Goal: Task Accomplishment & Management: Manage account settings

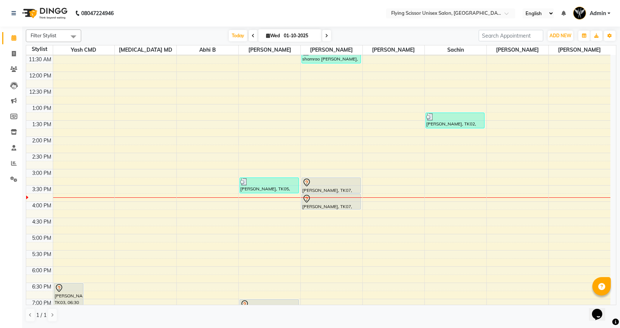
scroll to position [111, 0]
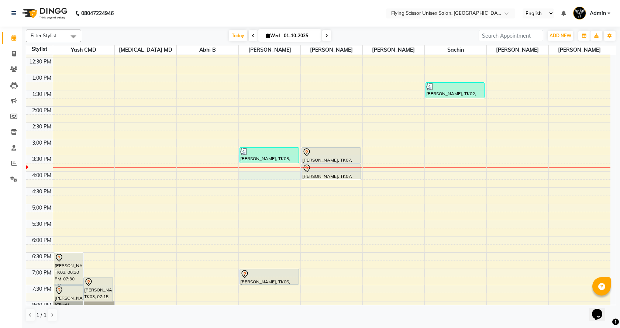
click at [250, 175] on div "9:00 AM 9:30 AM 10:00 AM 10:30 AM 11:00 AM 11:30 AM 12:00 PM 12:30 PM 1:00 PM 1…" at bounding box center [318, 155] width 584 height 422
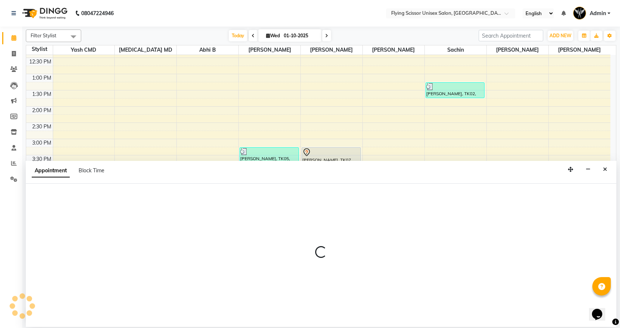
select select "15730"
select select "tentative"
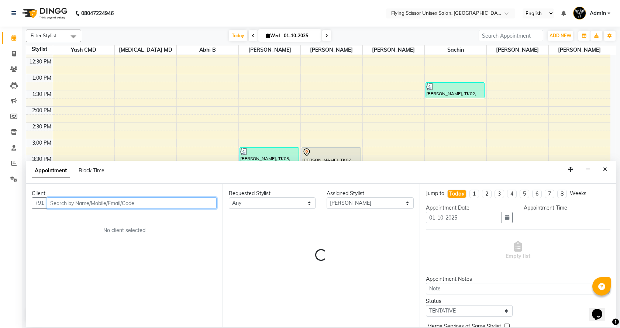
select select "960"
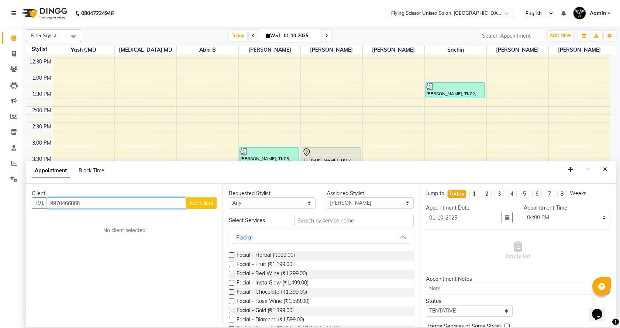
type input "9970466868"
click at [187, 199] on button "Add Client" at bounding box center [201, 202] width 31 height 11
select select "22"
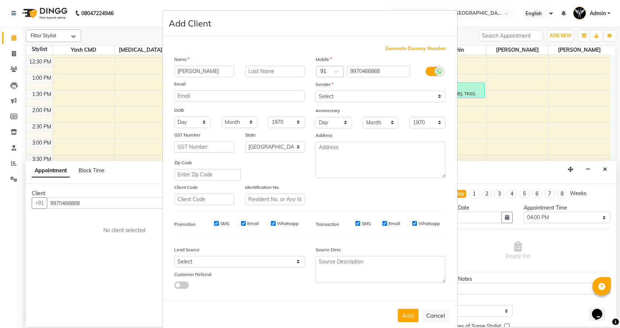
type input "[PERSON_NAME]"
click at [336, 98] on select "Select [DEMOGRAPHIC_DATA] [DEMOGRAPHIC_DATA] Other Prefer Not To Say" at bounding box center [380, 96] width 130 height 11
select select "[DEMOGRAPHIC_DATA]"
click at [315, 91] on select "Select [DEMOGRAPHIC_DATA] [DEMOGRAPHIC_DATA] Other Prefer Not To Say" at bounding box center [380, 96] width 130 height 11
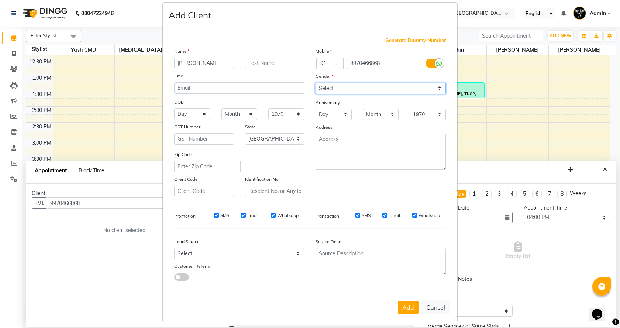
scroll to position [13, 0]
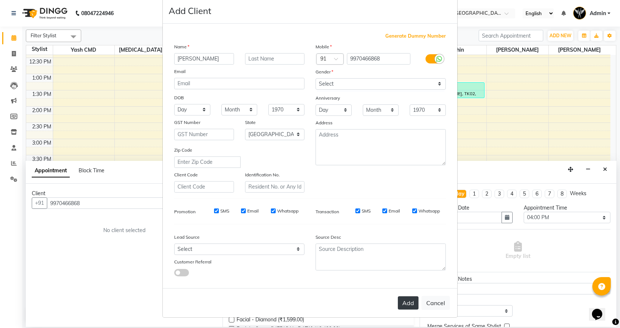
click at [406, 305] on button "Add" at bounding box center [408, 302] width 21 height 13
select select
select select "null"
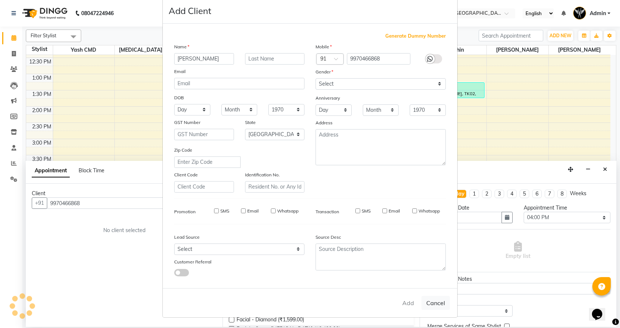
select select
checkbox input "false"
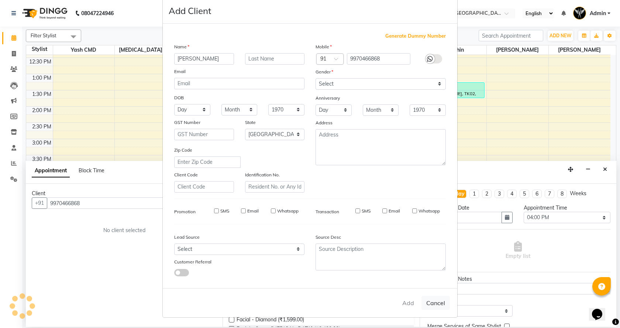
checkbox input "false"
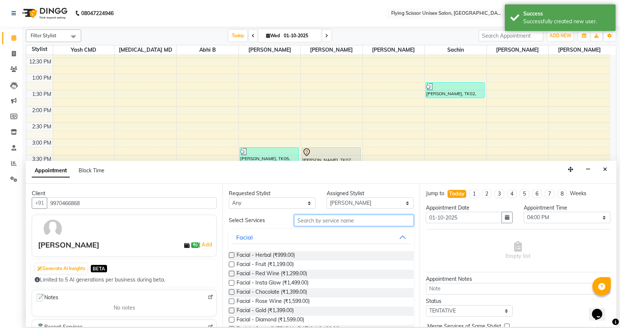
click at [305, 217] on input "text" at bounding box center [354, 220] width 120 height 11
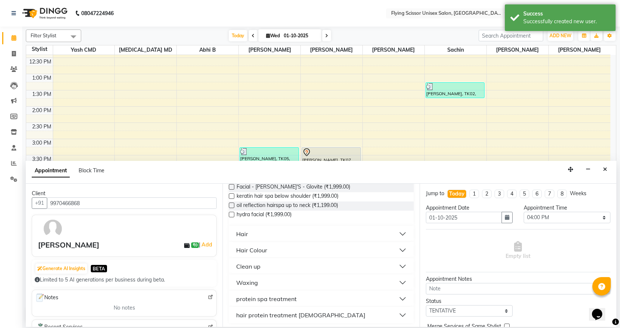
scroll to position [89, 0]
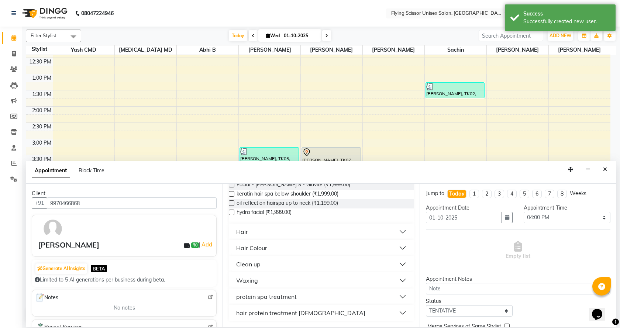
type input "199"
click at [253, 229] on button "Hair" at bounding box center [321, 231] width 179 height 13
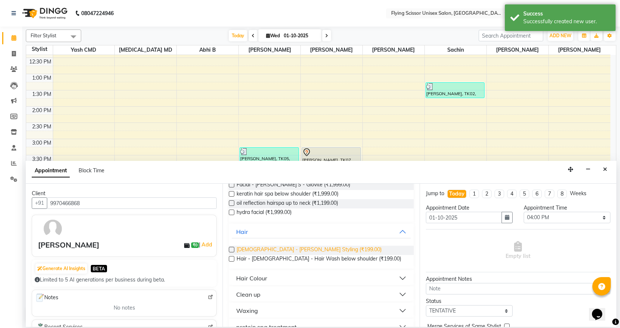
click at [254, 249] on span "[DEMOGRAPHIC_DATA] - [PERSON_NAME] Styling (₹199.00)" at bounding box center [309, 250] width 145 height 9
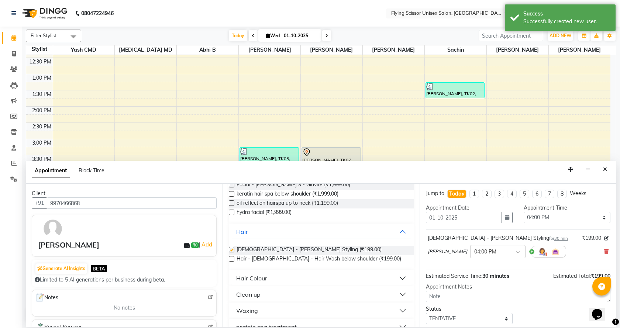
checkbox input "false"
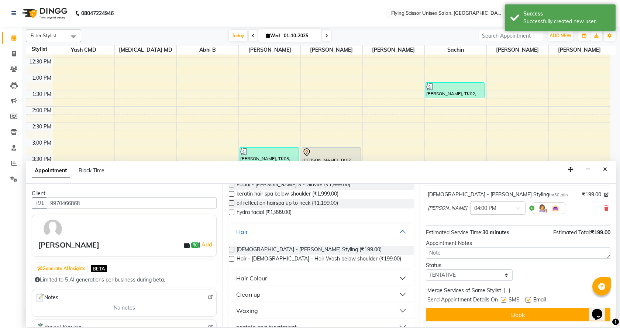
scroll to position [44, 0]
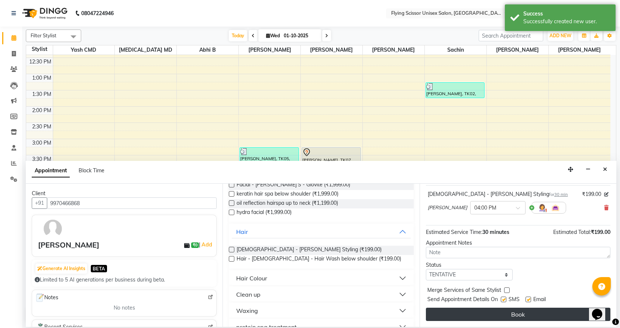
click at [517, 318] on button "Book" at bounding box center [518, 314] width 184 height 13
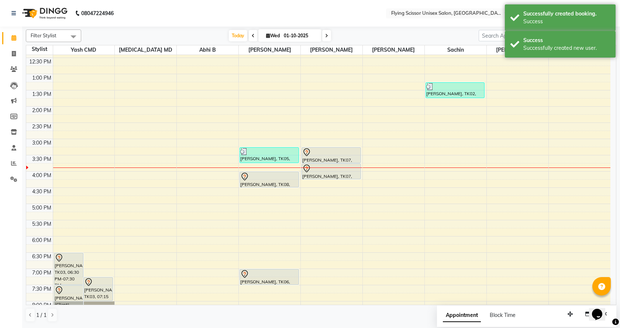
click at [563, 172] on div "9:00 AM 9:30 AM 10:00 AM 10:30 AM 11:00 AM 11:30 AM 12:00 PM 12:30 PM 1:00 PM 1…" at bounding box center [318, 155] width 584 height 422
select select "10517"
select select "tentative"
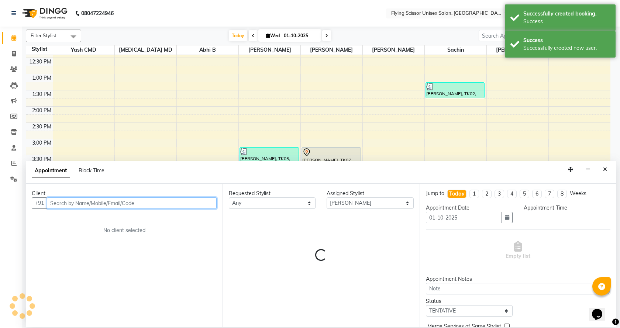
select select "945"
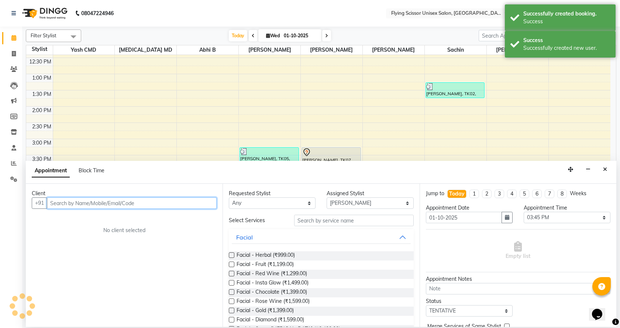
click at [188, 200] on input "text" at bounding box center [132, 202] width 170 height 11
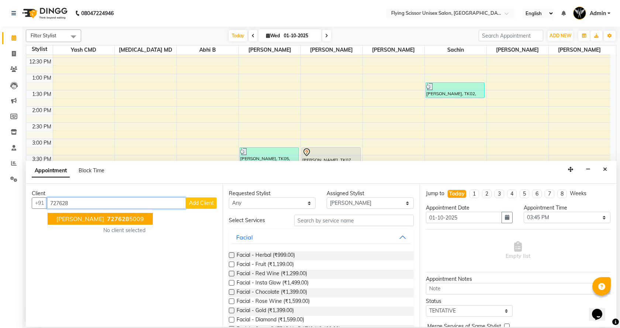
click at [130, 219] on ngb-highlight "727628 5009" at bounding box center [125, 218] width 38 height 7
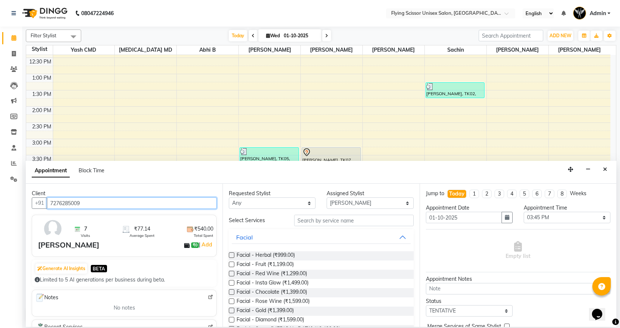
type input "7276285009"
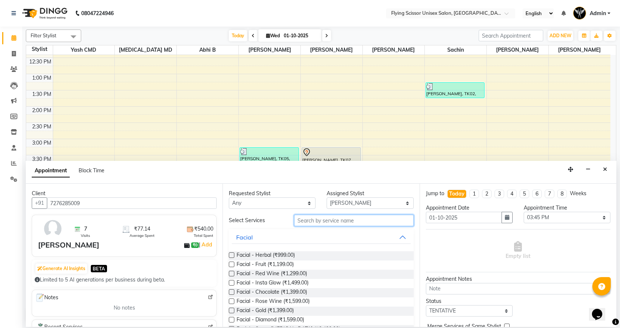
click at [324, 222] on input "text" at bounding box center [354, 220] width 120 height 11
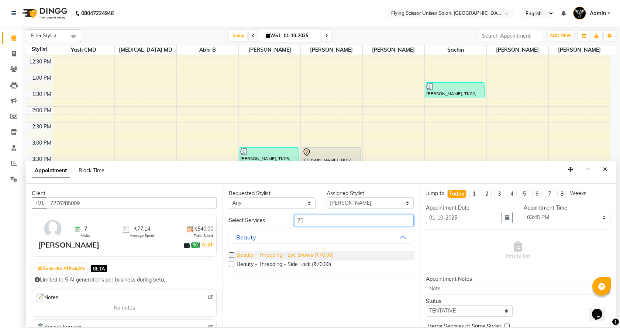
type input "70"
click at [317, 256] on span "Beauty - Threading - Eye Brows (₹70.00)" at bounding box center [285, 255] width 97 height 9
checkbox input "false"
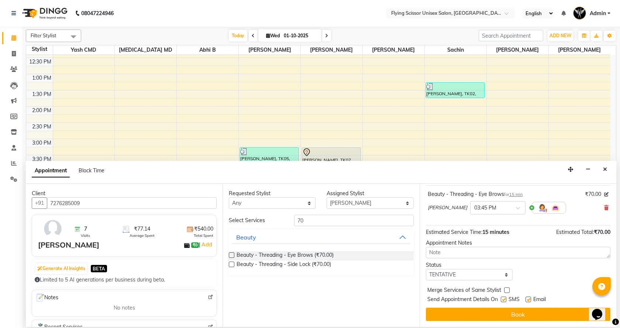
click at [563, 307] on div "Jump to [DATE] 1 2 3 4 5 6 7 8 Weeks Appointment Date [DATE] Appointment Time S…" at bounding box center [518, 255] width 197 height 143
click at [442, 321] on div "Jump to [DATE] 1 2 3 4 5 6 7 8 Weeks Appointment Date [DATE] Appointment Time S…" at bounding box center [518, 255] width 197 height 143
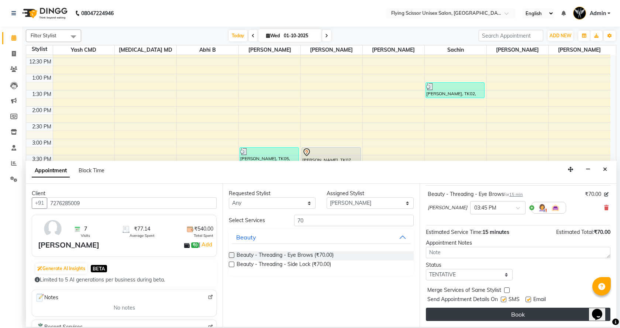
click at [441, 317] on button "Book" at bounding box center [518, 314] width 184 height 13
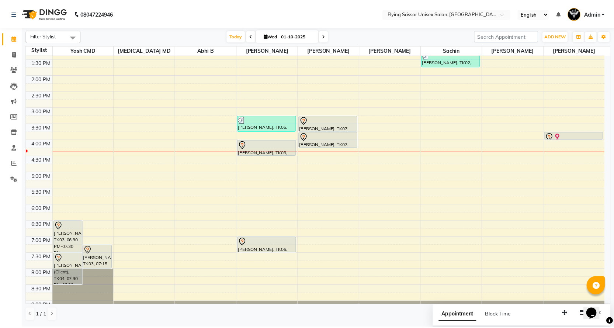
scroll to position [172, 0]
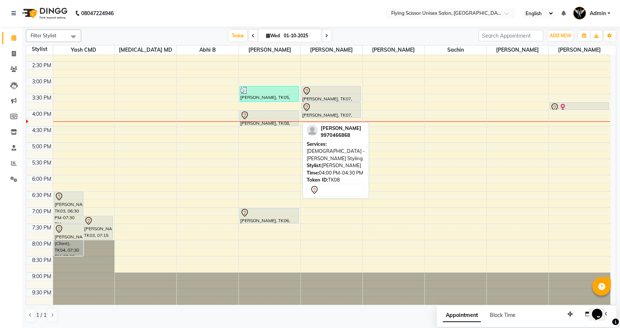
click at [271, 111] on div at bounding box center [269, 115] width 58 height 9
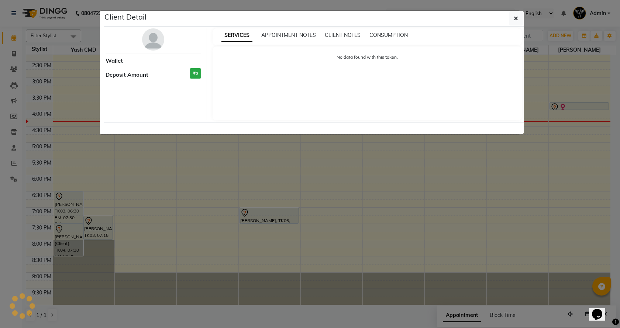
select select "7"
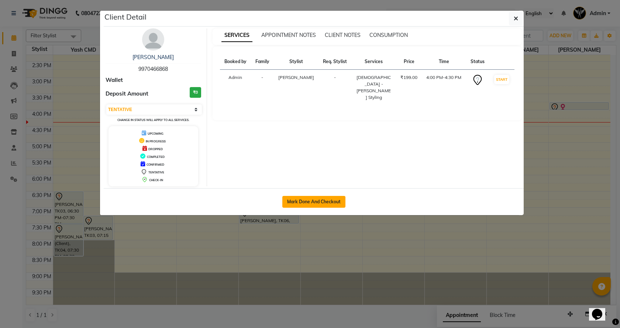
click at [338, 201] on button "Mark Done And Checkout" at bounding box center [313, 202] width 63 height 12
select select "46"
select select "service"
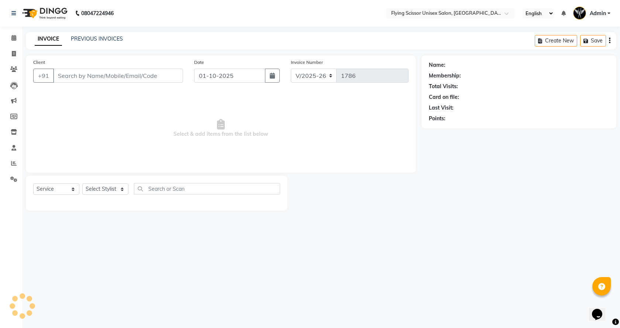
select select "3"
select select "membership"
select select "18390"
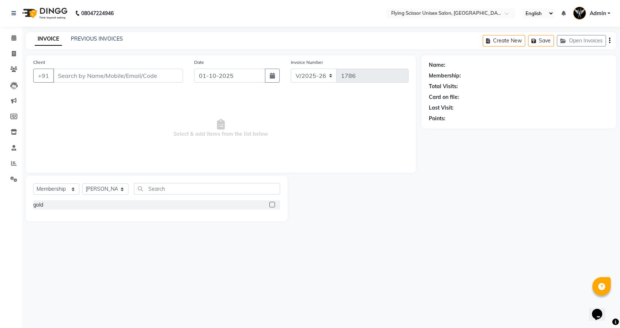
type input "9970466868"
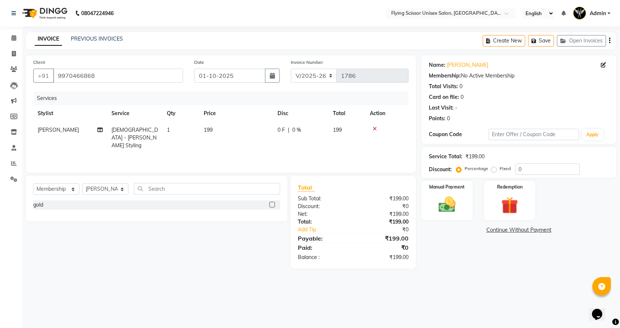
click at [285, 134] on td "0 F | 0 %" at bounding box center [300, 138] width 55 height 32
select select "15730"
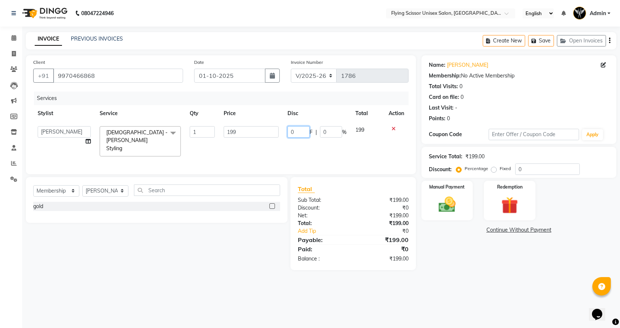
click at [294, 131] on input "0" at bounding box center [298, 131] width 22 height 11
type input "50"
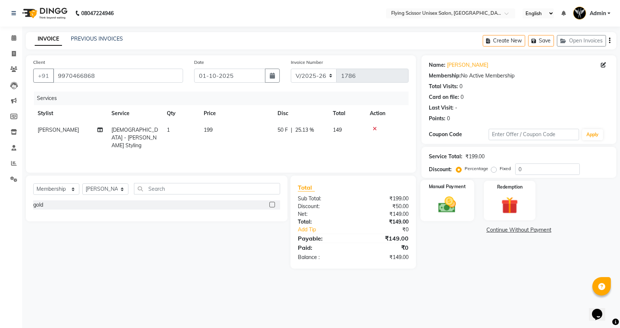
click at [434, 206] on img at bounding box center [447, 204] width 29 height 20
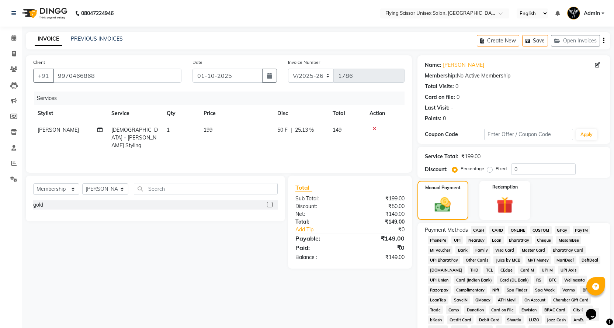
click at [438, 240] on span "PhonePe" at bounding box center [438, 240] width 21 height 8
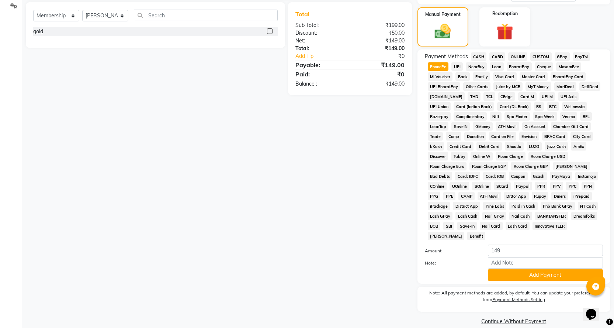
click at [476, 56] on span "CASH" at bounding box center [479, 56] width 16 height 8
click at [505, 269] on button "Add Payment" at bounding box center [545, 274] width 115 height 11
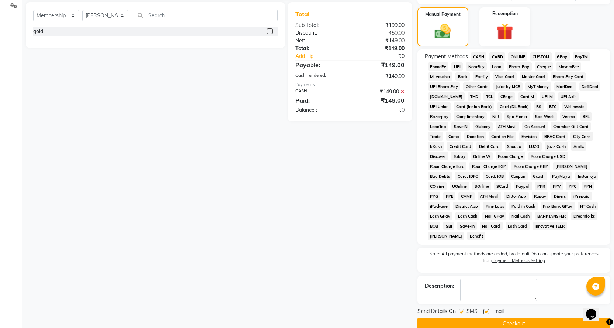
scroll to position [176, 0]
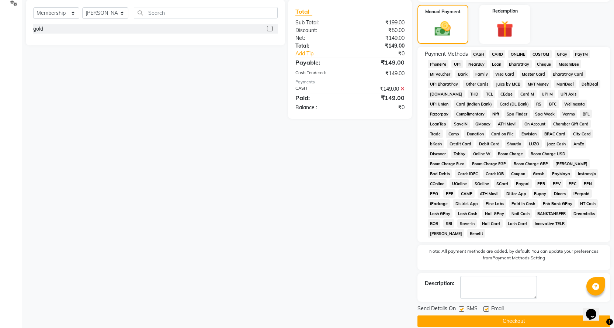
click at [505, 315] on button "Checkout" at bounding box center [514, 320] width 193 height 11
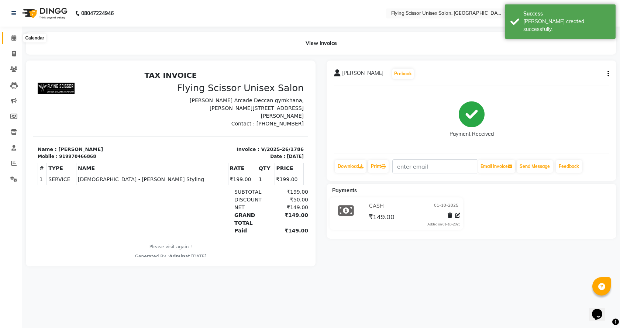
click at [12, 38] on icon at bounding box center [13, 38] width 5 height 6
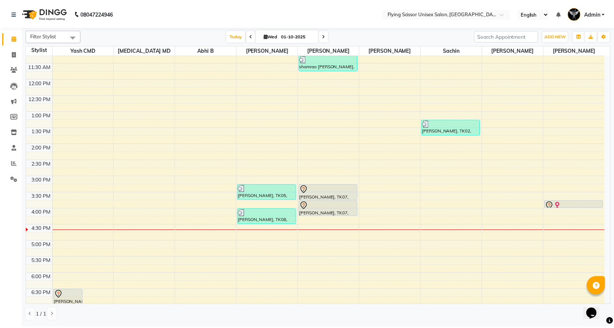
scroll to position [74, 0]
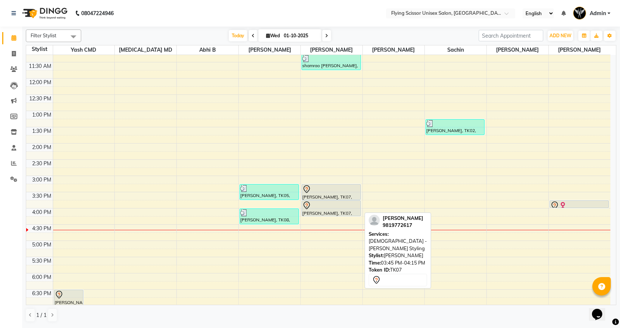
click at [310, 210] on div "[PERSON_NAME], TK07, 03:45 PM-04:15 PM, [DEMOGRAPHIC_DATA] - [PERSON_NAME] Styl…" at bounding box center [331, 208] width 59 height 15
select select "7"
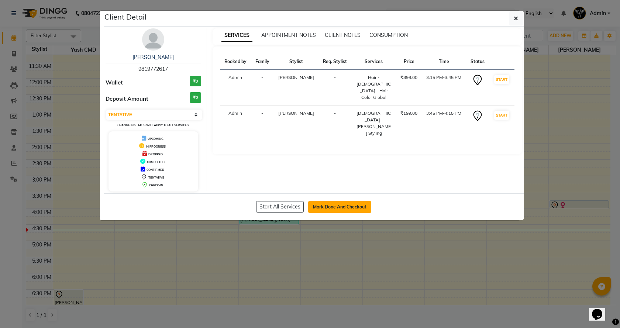
click at [332, 204] on button "Mark Done And Checkout" at bounding box center [339, 207] width 63 height 12
select select "46"
select select "service"
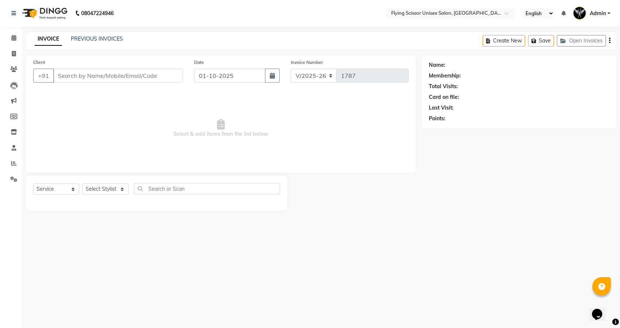
select select "3"
select select "membership"
type input "9819772617"
select select "18390"
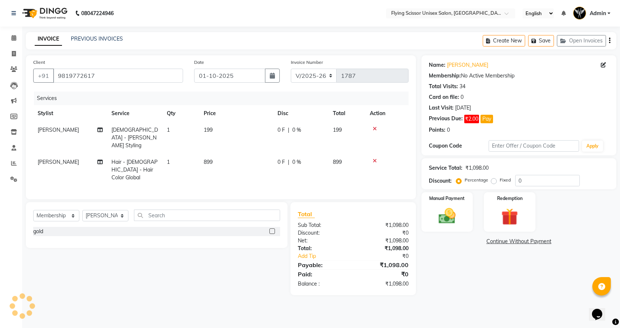
click at [252, 160] on td "899" at bounding box center [236, 170] width 74 height 32
select select "18390"
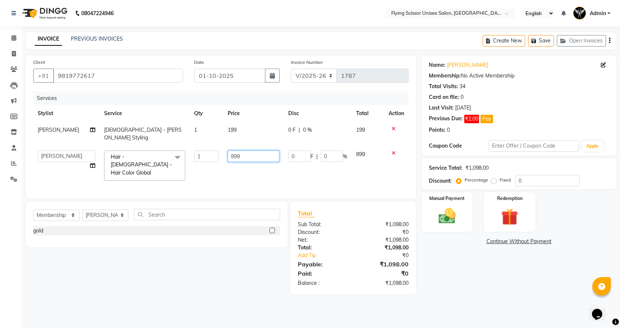
drag, startPoint x: 251, startPoint y: 153, endPoint x: 214, endPoint y: 157, distance: 37.1
click at [214, 157] on tr "Abhi B [PERSON_NAME] K [PERSON_NAME] [PERSON_NAME] MD [PERSON_NAME] L sachin [P…" at bounding box center [220, 165] width 375 height 39
type input "1000"
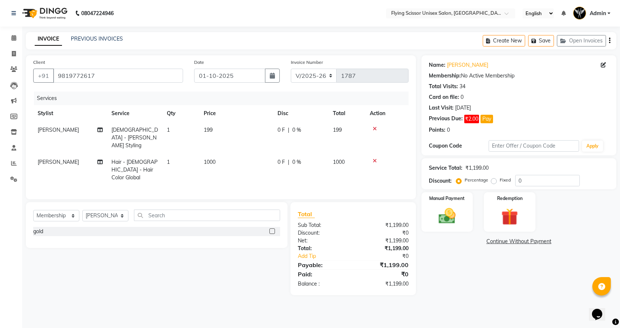
click at [238, 135] on td "199" at bounding box center [236, 138] width 74 height 32
select select "18390"
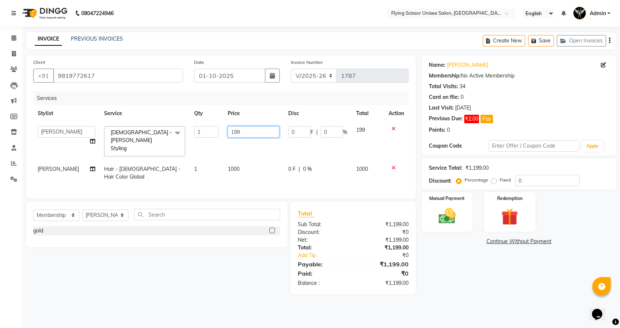
drag, startPoint x: 238, startPoint y: 135, endPoint x: 242, endPoint y: 128, distance: 8.6
click at [228, 137] on input "199" at bounding box center [254, 131] width 52 height 11
click at [253, 129] on input "199" at bounding box center [254, 131] width 52 height 11
drag, startPoint x: 251, startPoint y: 130, endPoint x: 208, endPoint y: 131, distance: 42.8
click at [210, 130] on tr "Abhi B [PERSON_NAME] K [PERSON_NAME] [PERSON_NAME] MD [PERSON_NAME] L sachin [P…" at bounding box center [220, 141] width 375 height 39
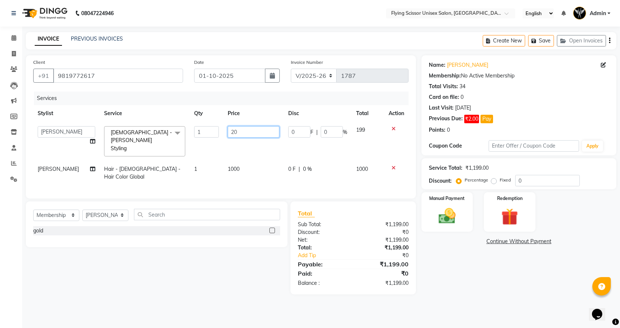
type input "200"
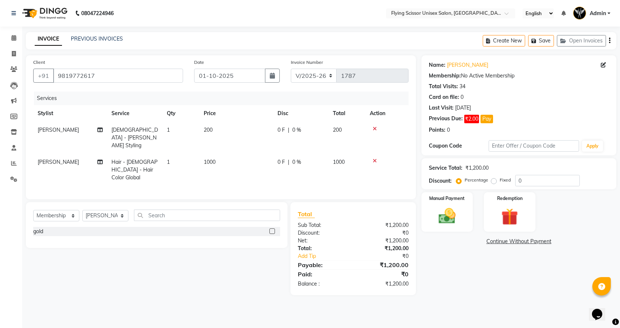
click at [228, 165] on td "1000" at bounding box center [236, 170] width 74 height 32
select select "18390"
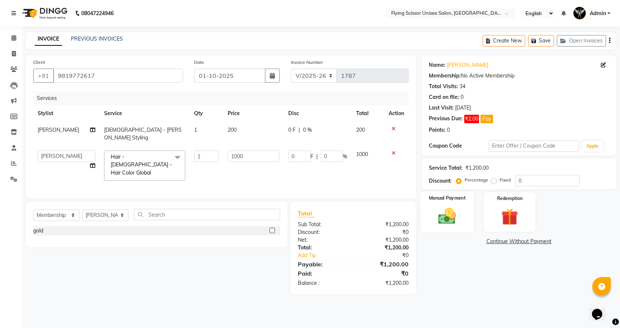
click at [439, 220] on img at bounding box center [447, 216] width 29 height 20
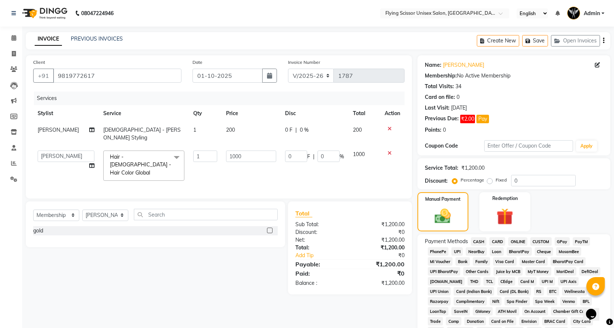
click at [514, 243] on span "ONLINE" at bounding box center [517, 241] width 19 height 8
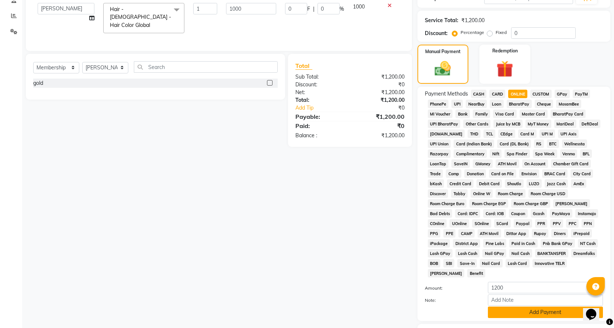
click at [518, 307] on button "Add Payment" at bounding box center [545, 312] width 115 height 11
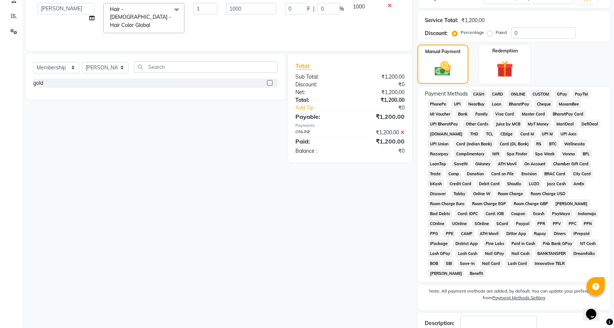
scroll to position [187, 0]
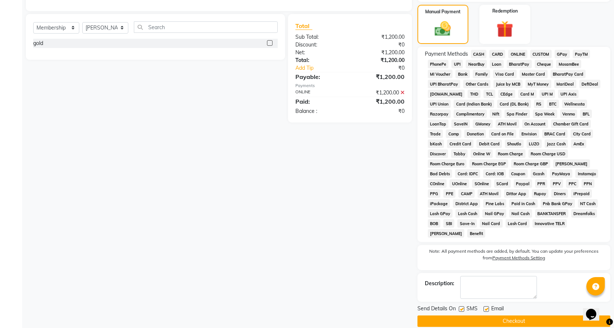
click at [522, 315] on button "Checkout" at bounding box center [514, 320] width 193 height 11
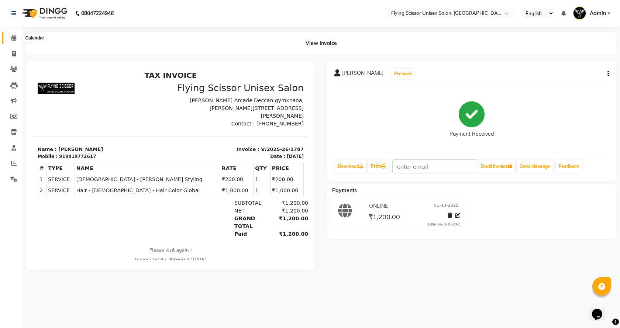
click at [12, 35] on span at bounding box center [13, 38] width 13 height 8
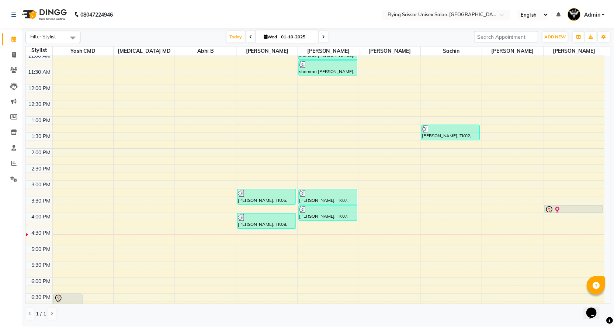
scroll to position [86, 0]
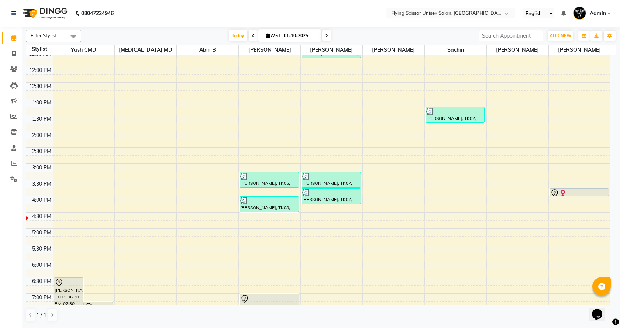
click at [577, 194] on div at bounding box center [579, 195] width 59 height 3
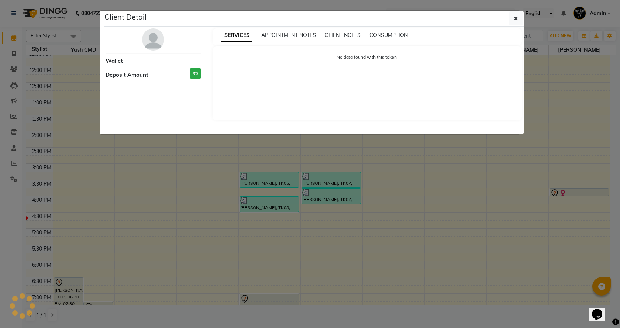
select select "7"
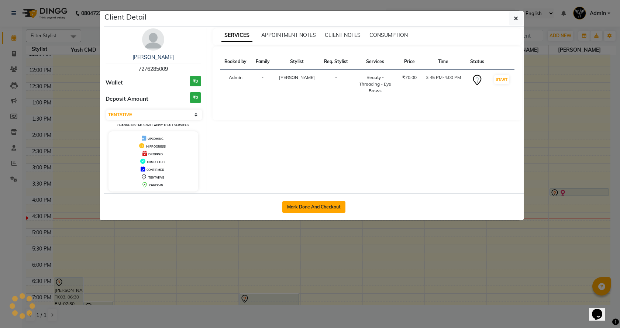
click at [334, 206] on button "Mark Done And Checkout" at bounding box center [313, 207] width 63 height 12
select select "service"
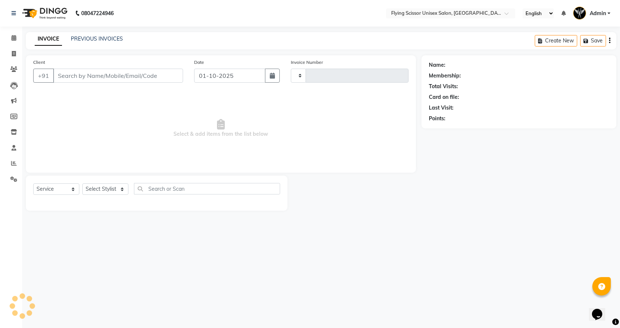
type input "1788"
select select "46"
select select "membership"
select select "18390"
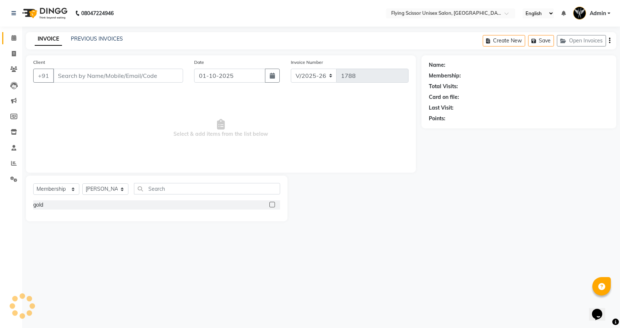
type input "7276285009"
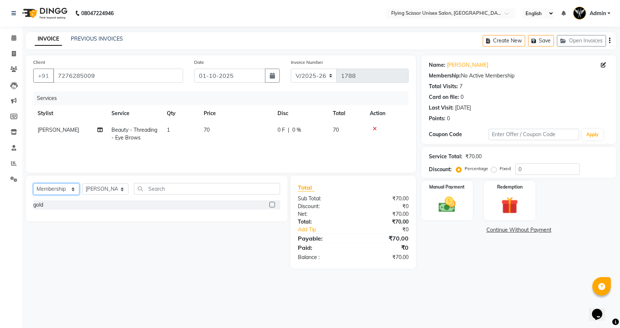
click at [52, 187] on select "Select Service Product Membership Package Voucher Prepaid Gift Card" at bounding box center [56, 188] width 46 height 11
select select "service"
click at [33, 183] on select "Select Service Product Membership Package Voucher Prepaid Gift Card" at bounding box center [56, 188] width 46 height 11
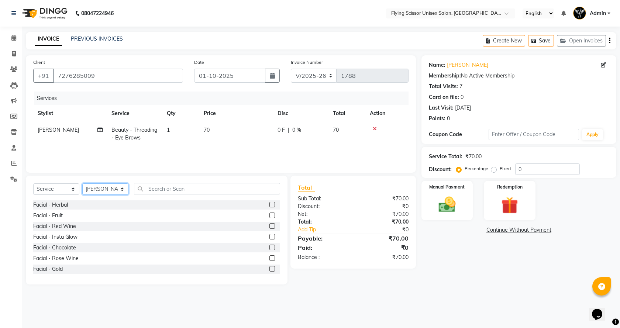
click at [92, 192] on select "Select Stylist Abhi B [PERSON_NAME] K [PERSON_NAME] [PERSON_NAME] MD [PERSON_NA…" at bounding box center [105, 188] width 46 height 11
select select "10517"
click at [82, 183] on select "Select Stylist Abhi B [PERSON_NAME] K [PERSON_NAME] [PERSON_NAME] MD [PERSON_NA…" at bounding box center [105, 188] width 46 height 11
click at [189, 186] on input "text" at bounding box center [207, 188] width 146 height 11
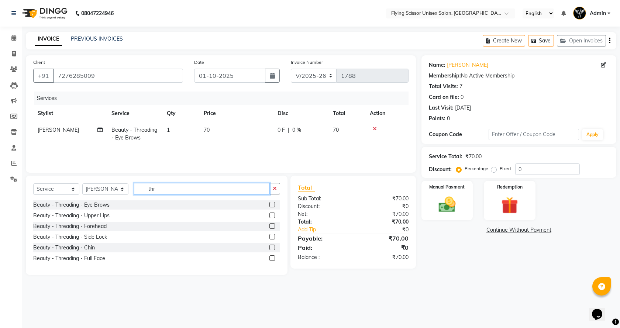
type input "thr"
click at [272, 227] on label at bounding box center [272, 226] width 6 height 6
click at [272, 227] on input "checkbox" at bounding box center [271, 226] width 5 height 5
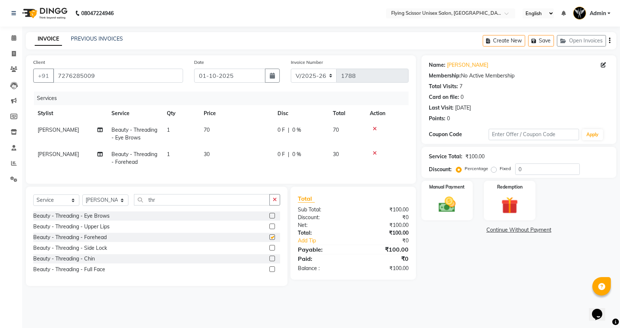
checkbox input "false"
click at [439, 210] on img at bounding box center [447, 204] width 29 height 20
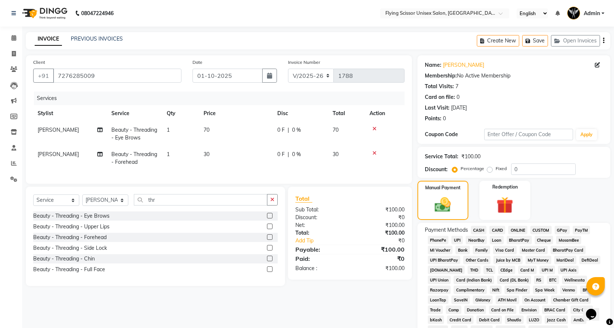
click at [524, 228] on span "ONLINE" at bounding box center [517, 230] width 19 height 8
click at [483, 230] on span "CASH" at bounding box center [479, 230] width 16 height 8
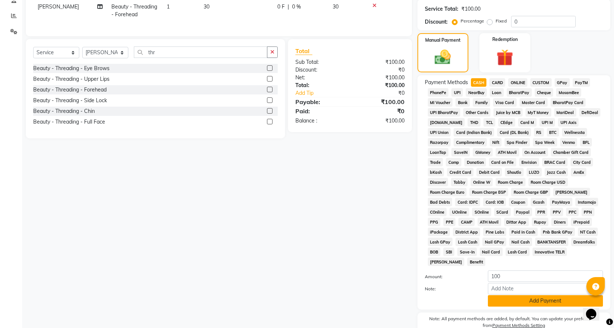
click at [509, 295] on button "Add Payment" at bounding box center [545, 300] width 115 height 11
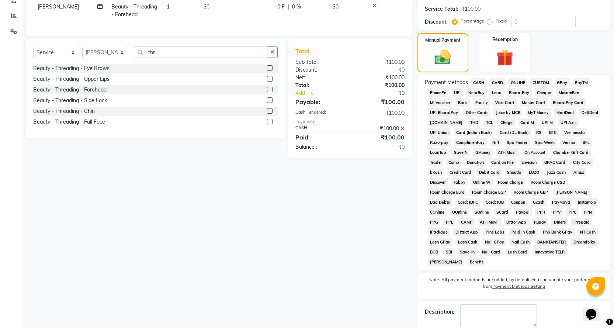
scroll to position [176, 0]
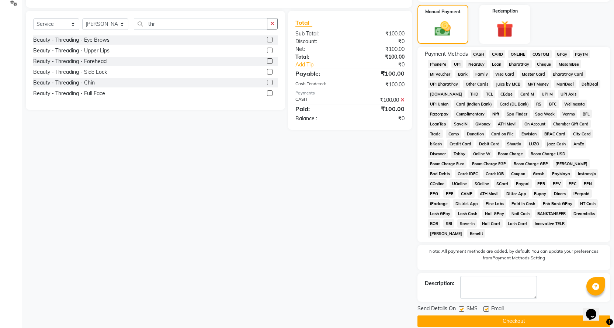
click at [487, 305] on div "Send Details On SMS Email Checkout" at bounding box center [514, 316] width 193 height 22
drag, startPoint x: 477, startPoint y: 326, endPoint x: 478, endPoint y: 318, distance: 8.5
click at [478, 322] on main "INVOICE PREVIOUS INVOICES Create New Save Open Invoices Client [PHONE_NUMBER] D…" at bounding box center [318, 97] width 592 height 482
click at [478, 315] on button "Checkout" at bounding box center [514, 320] width 193 height 11
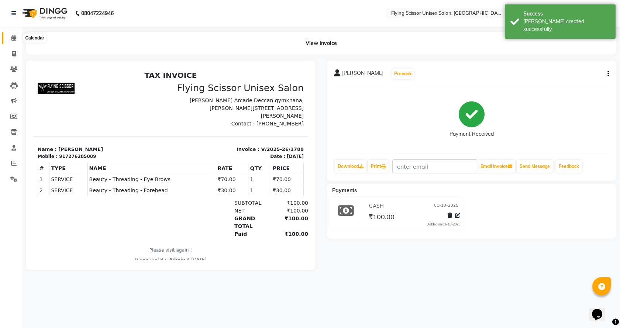
click at [9, 37] on span at bounding box center [13, 38] width 13 height 8
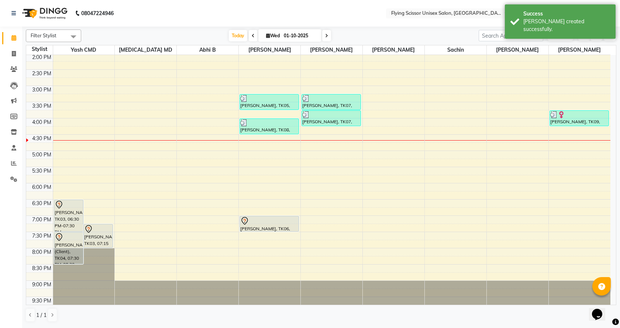
scroll to position [172, 0]
